Goal: Submit feedback/report problem

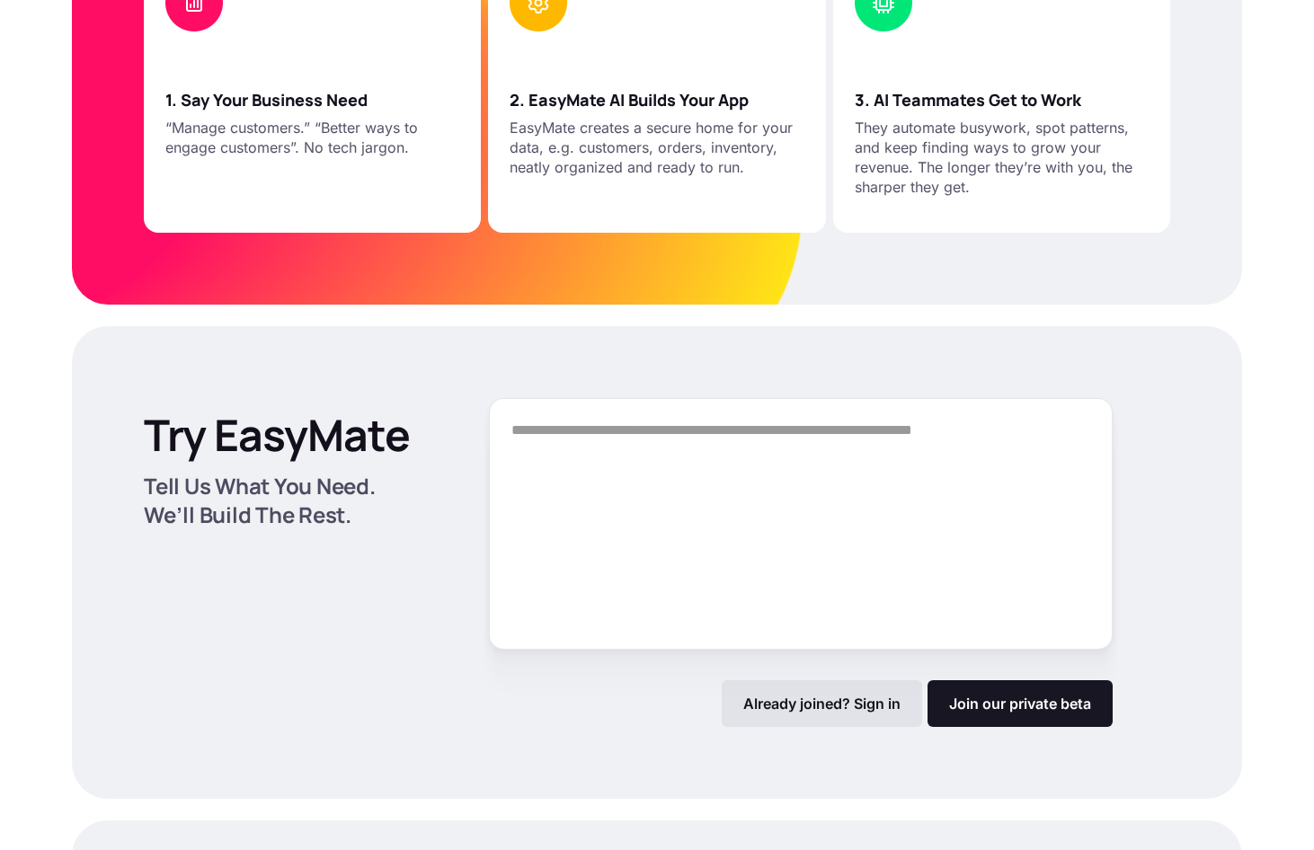
scroll to position [2106, 0]
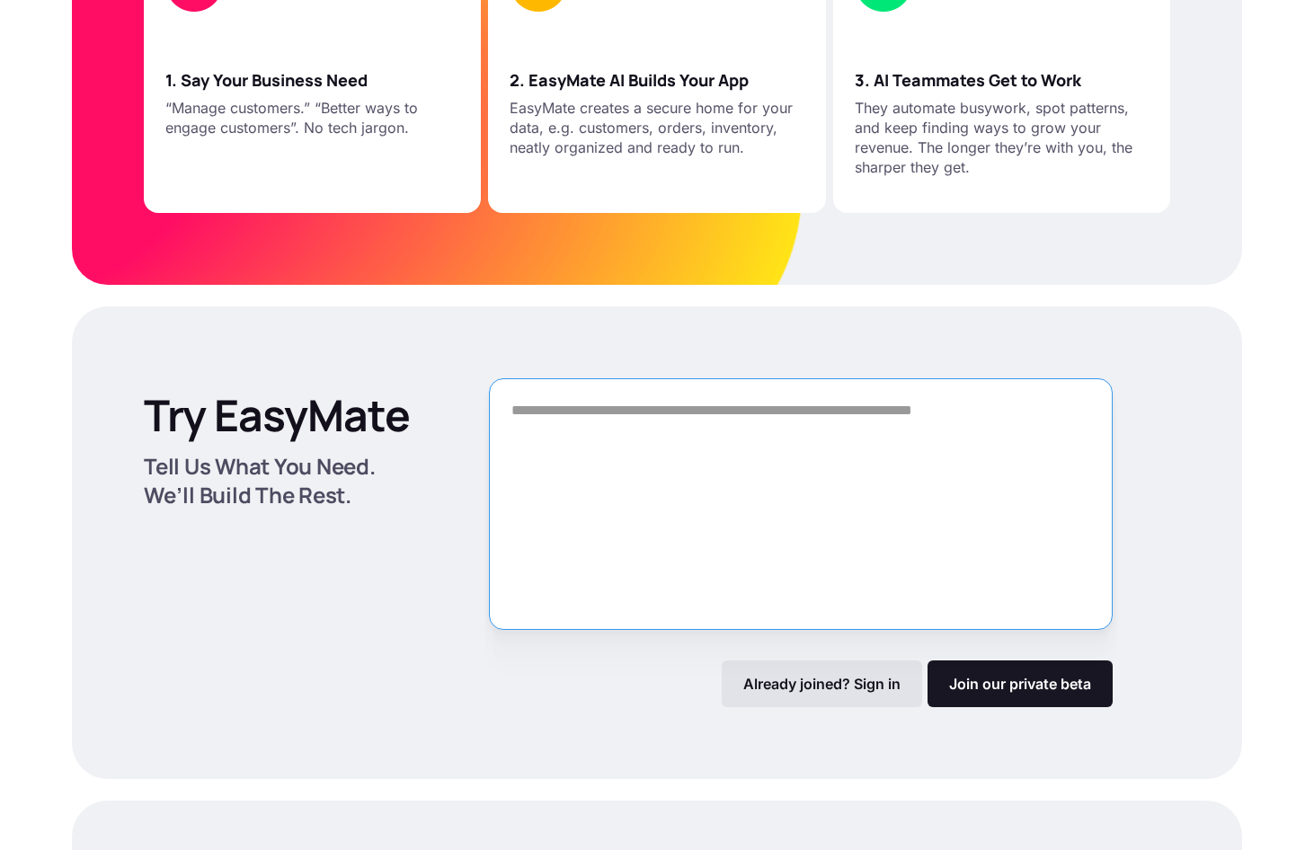
click at [860, 373] on div "Try EasyMate Tell Us What You Need. We’ll Build The Rest. Already joined? Sign …" at bounding box center [657, 543] width 1170 height 473
drag, startPoint x: 844, startPoint y: 396, endPoint x: 789, endPoint y: 395, distance: 54.8
click at [795, 395] on textarea "Form" at bounding box center [801, 504] width 624 height 252
drag, startPoint x: 773, startPoint y: 409, endPoint x: 616, endPoint y: 402, distance: 157.5
click at [723, 395] on textarea "Form" at bounding box center [801, 504] width 624 height 252
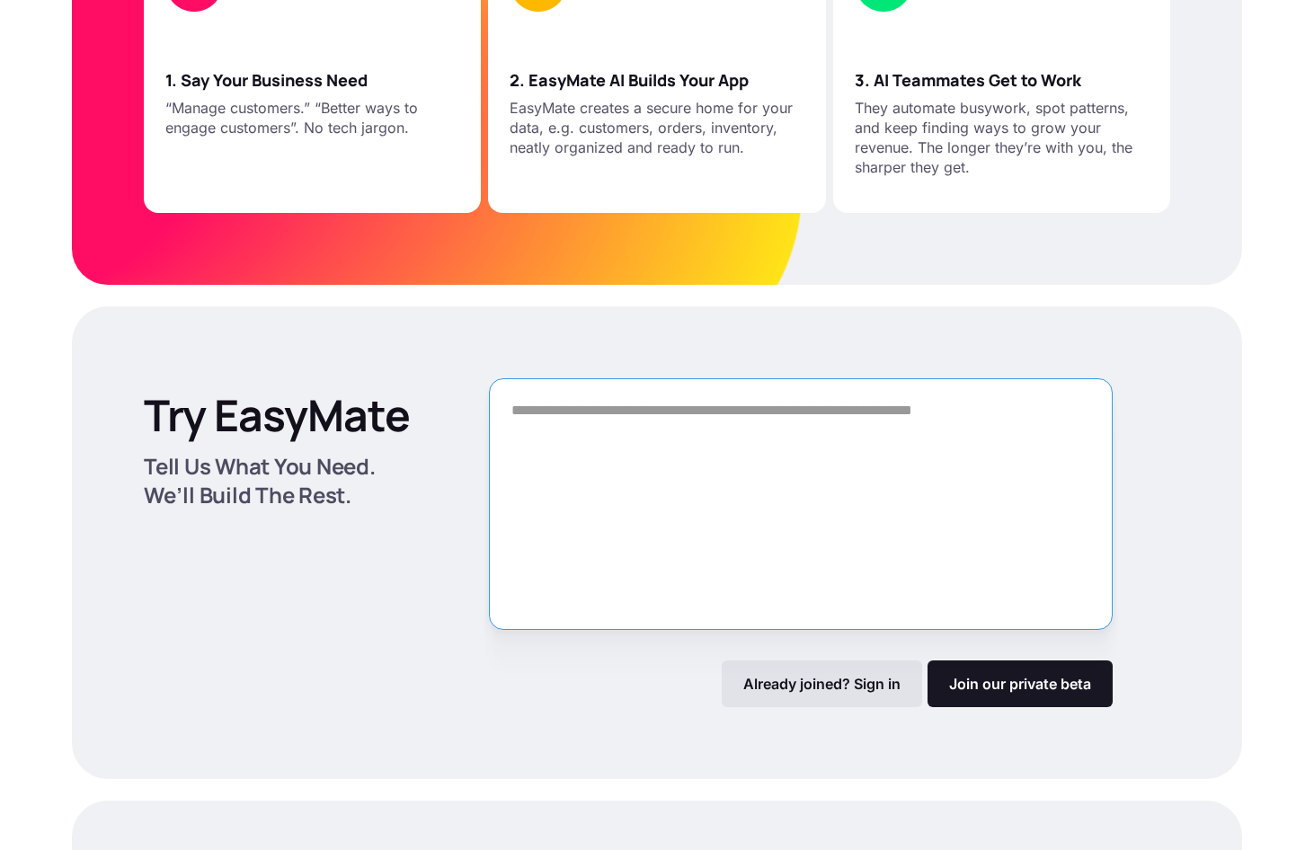
click at [533, 414] on textarea "Form" at bounding box center [801, 504] width 624 height 252
click at [539, 414] on textarea "Form" at bounding box center [801, 504] width 624 height 252
paste textarea "**********"
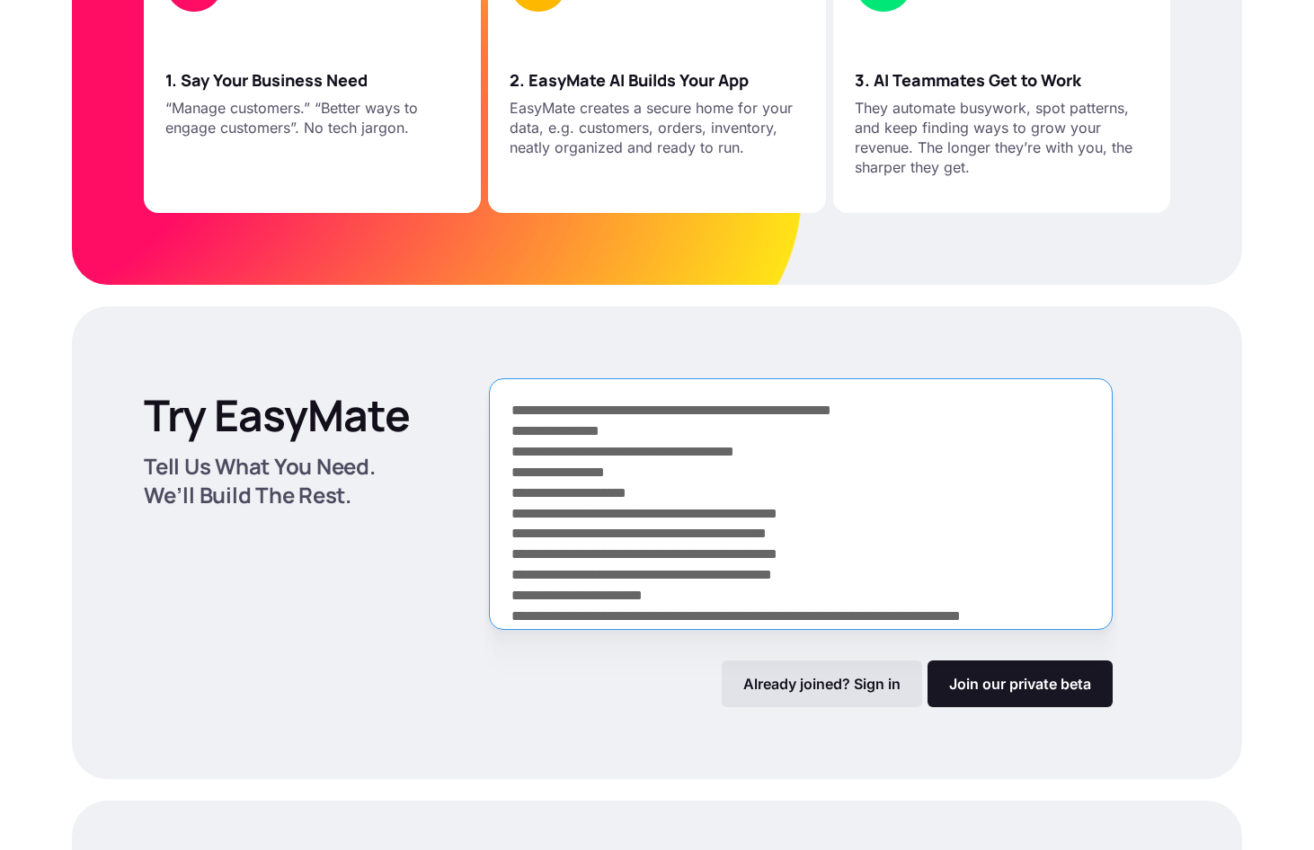
scroll to position [364, 0]
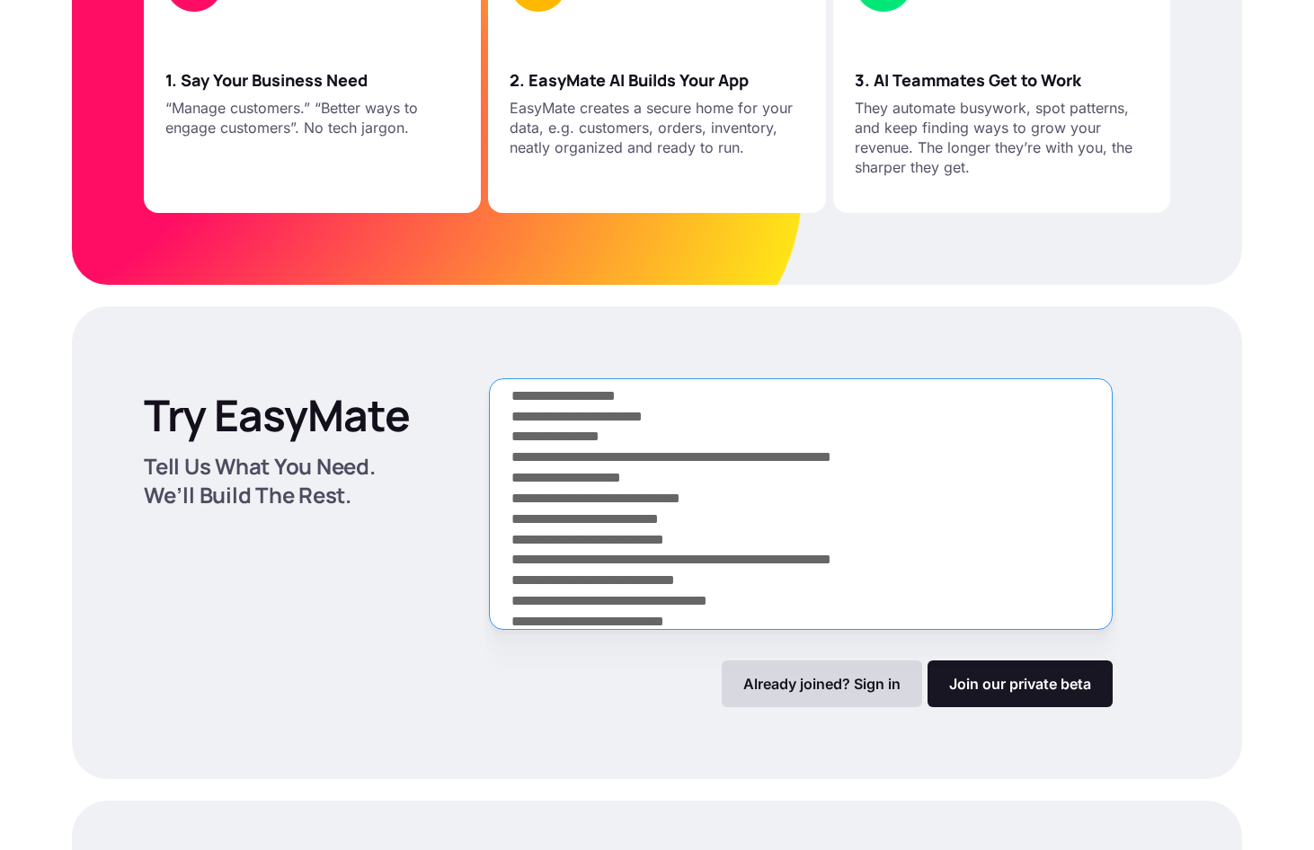
type textarea "**********"
click at [826, 680] on p "Already joined? Sign in" at bounding box center [821, 684] width 157 height 18
click at [836, 677] on p "Already joined? Sign in" at bounding box center [821, 684] width 157 height 18
